Goal: Check status: Check status

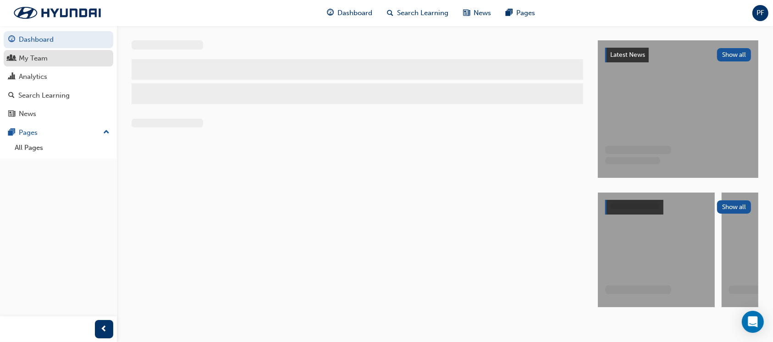
click at [48, 63] on div "My Team" at bounding box center [58, 58] width 100 height 11
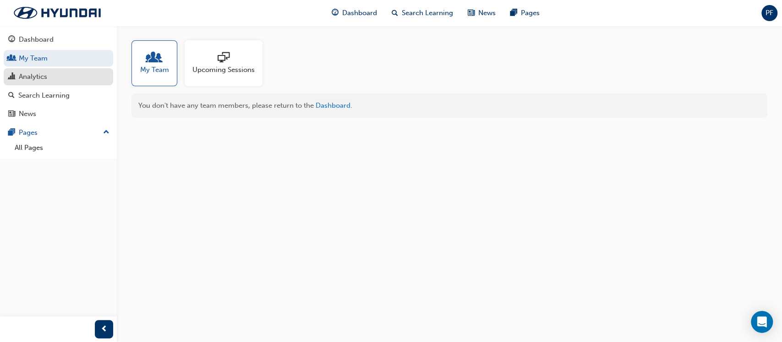
click at [44, 83] on link "Analytics" at bounding box center [59, 76] width 110 height 17
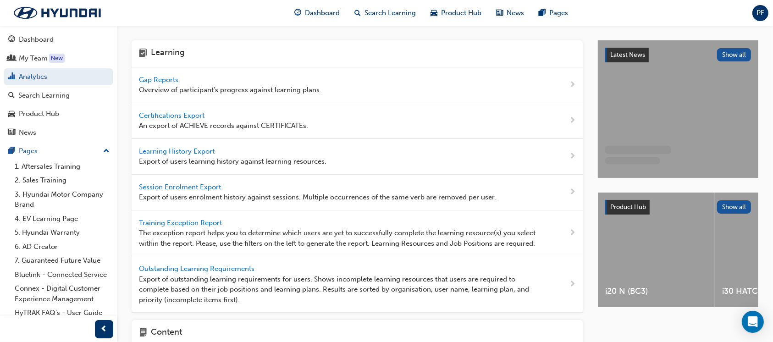
click at [159, 70] on div "Gap Reports Overview of participant's progress against learning plans." at bounding box center [357, 85] width 451 height 36
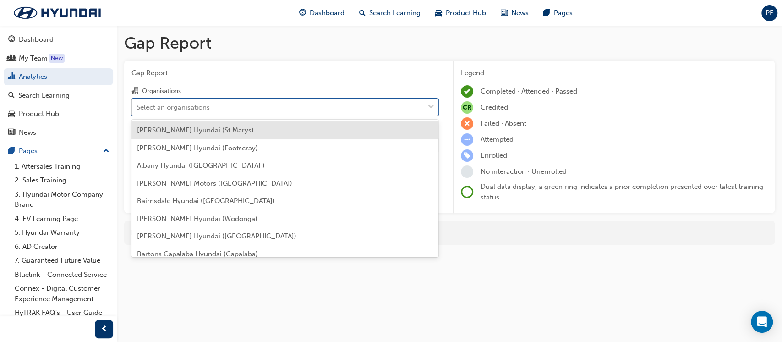
click at [188, 109] on div "Select an organisations" at bounding box center [173, 107] width 73 height 11
click at [137, 109] on input "Organisations option [PERSON_NAME] Hyundai (St Marys) focused, 1 of 181. 181 re…" at bounding box center [137, 107] width 1 height 8
type input "dc"
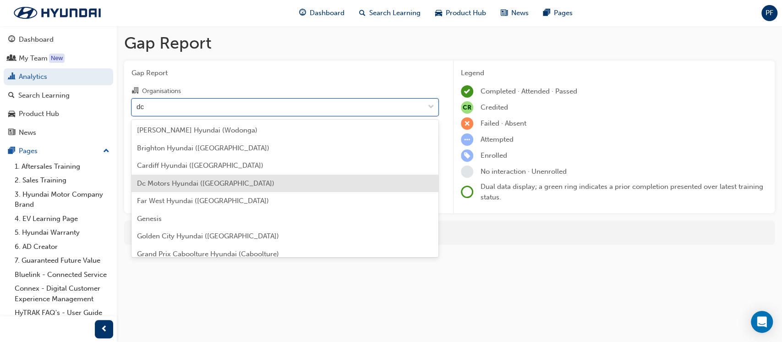
click at [203, 186] on span "Dc Motors Hyundai ([GEOGRAPHIC_DATA])" at bounding box center [205, 183] width 137 height 8
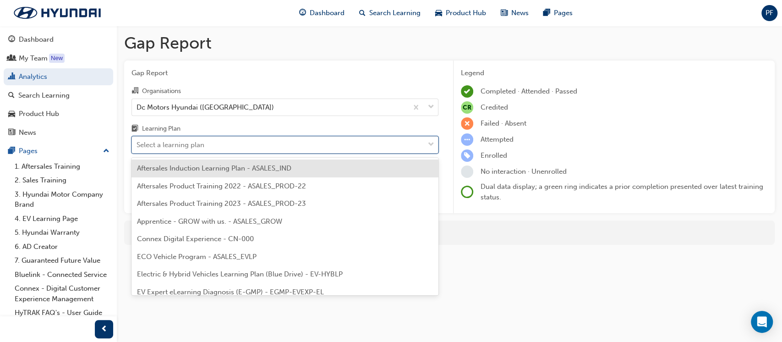
click at [189, 144] on div "Select a learning plan" at bounding box center [171, 145] width 68 height 11
click at [137, 144] on input "Learning Plan option Aftersales Induction Learning Plan - ASALES_IND focused, 1…" at bounding box center [137, 145] width 1 height 8
type input "h"
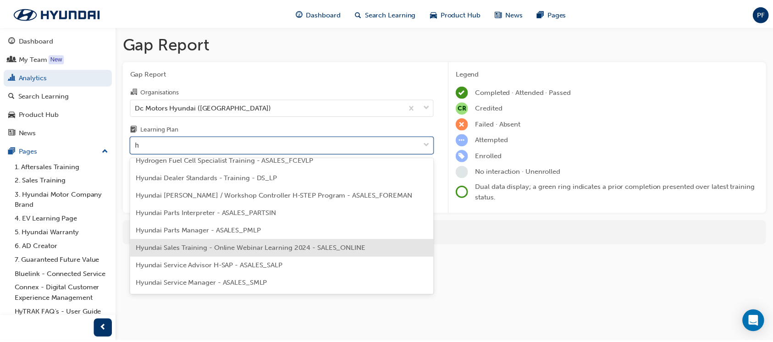
scroll to position [122, 0]
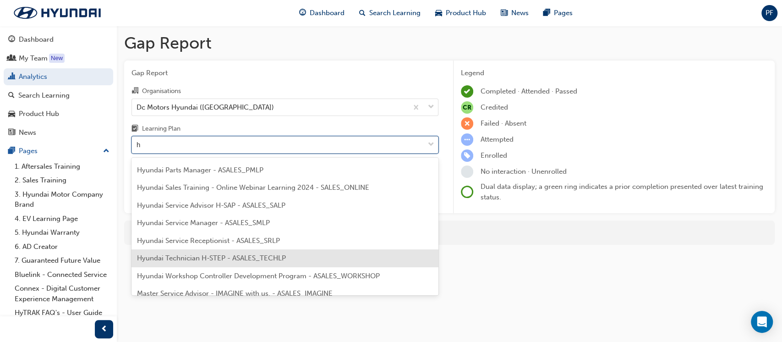
click at [223, 262] on span "Hyundai Technician H-STEP - ASALES_TECHLP" at bounding box center [211, 258] width 149 height 8
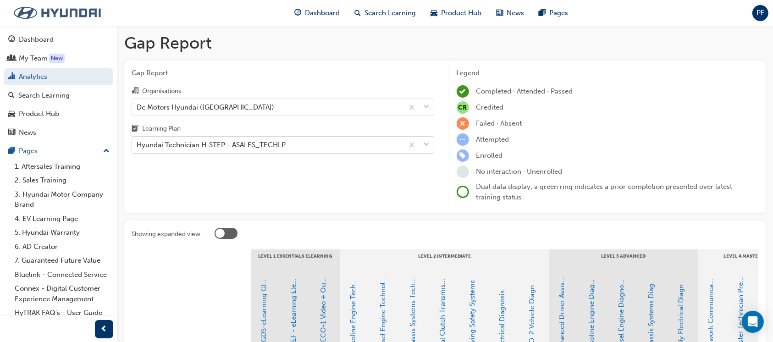
click at [41, 13] on img at bounding box center [57, 12] width 105 height 19
